Goal: Navigation & Orientation: Find specific page/section

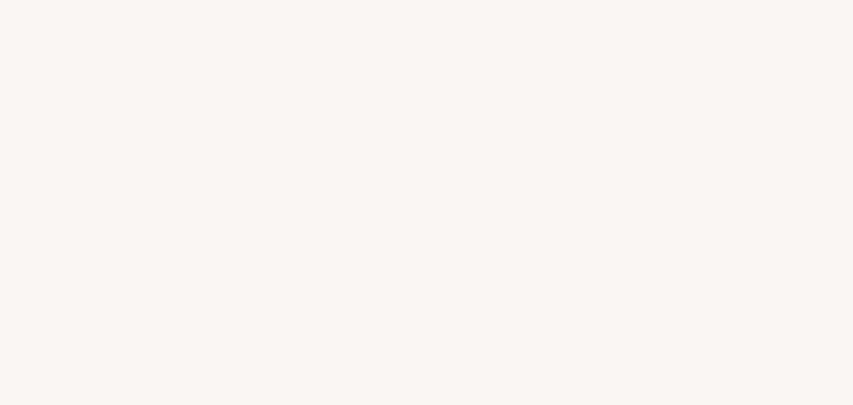
select select "BG"
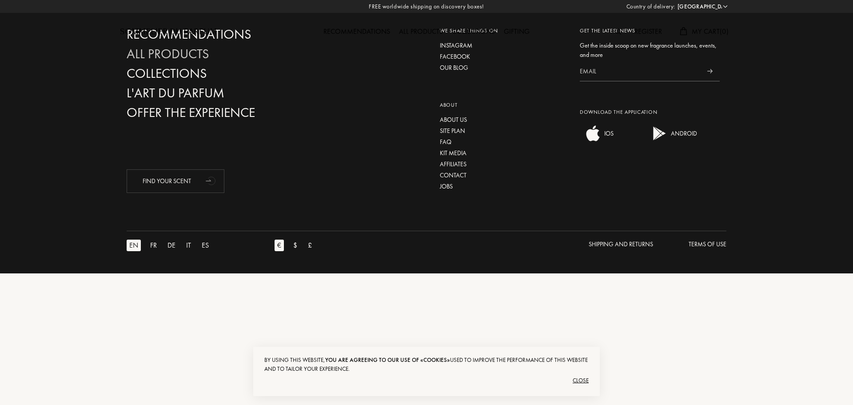
click at [187, 52] on div "All products" at bounding box center [222, 54] width 191 height 16
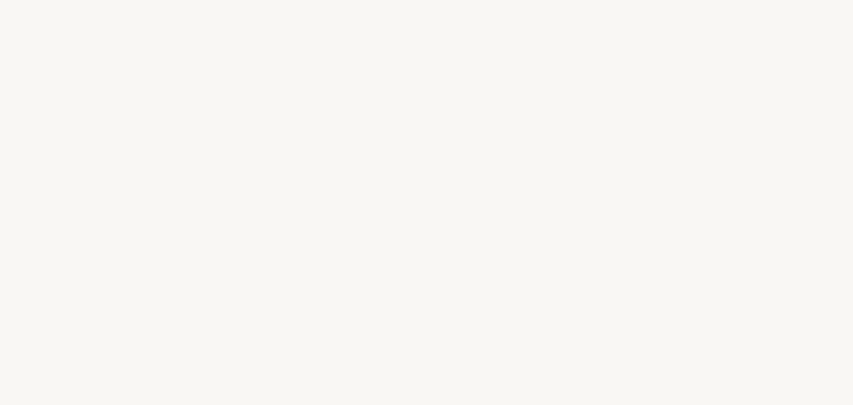
select select "BG"
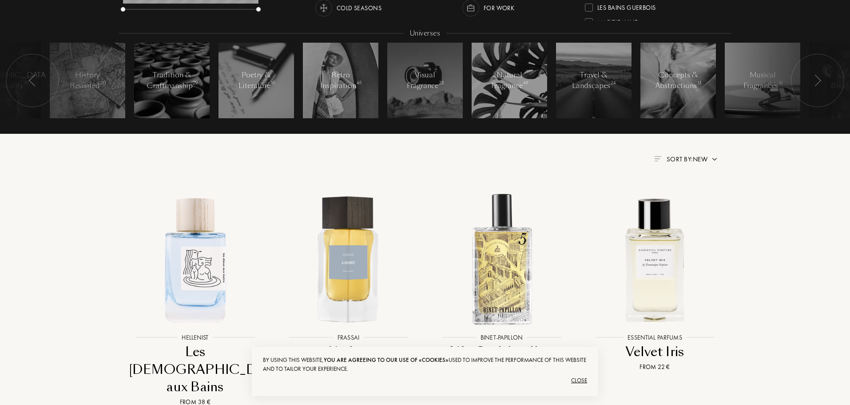
scroll to position [178, 0]
